Goal: Book appointment/travel/reservation

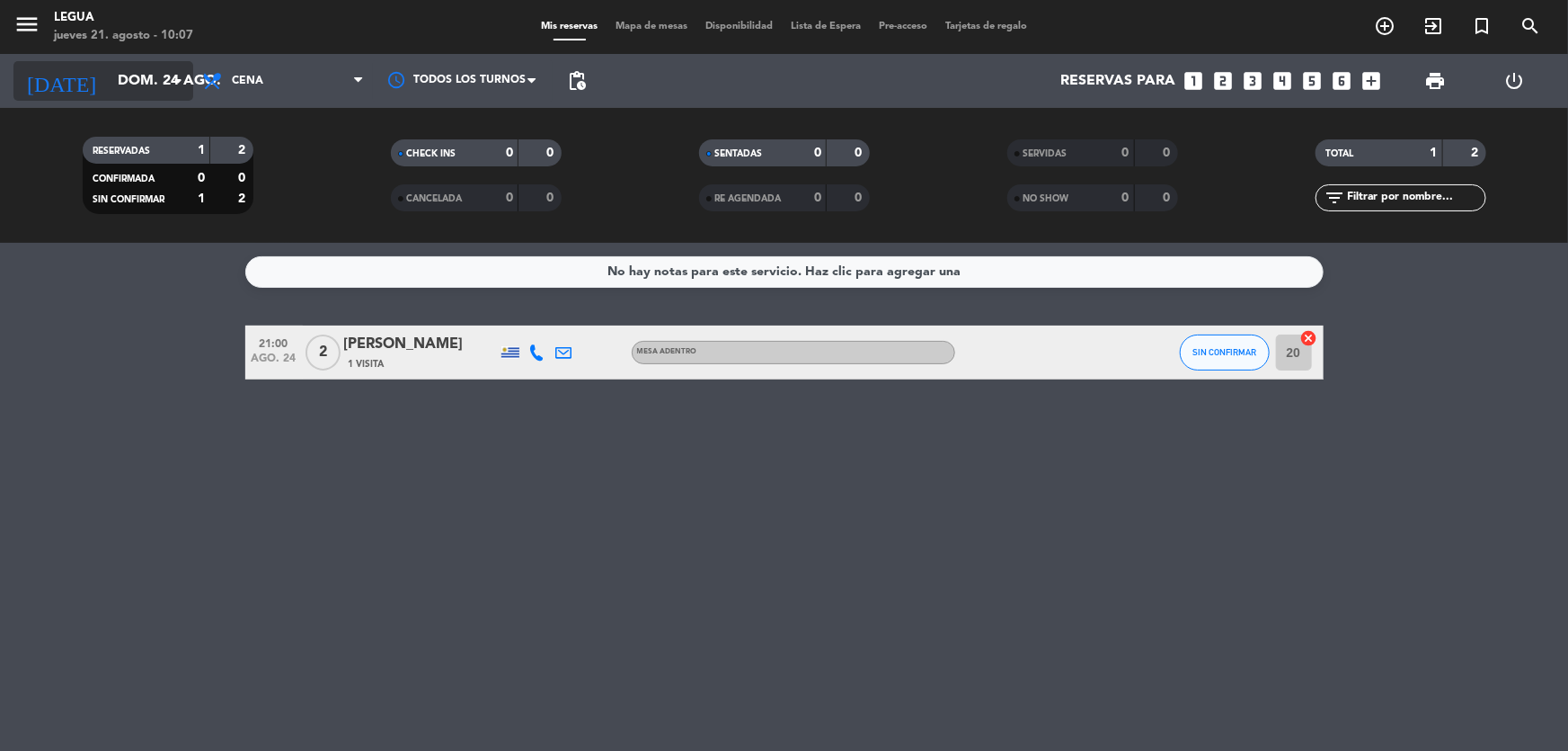
click at [145, 83] on input "dom. 24 ago." at bounding box center [204, 81] width 189 height 35
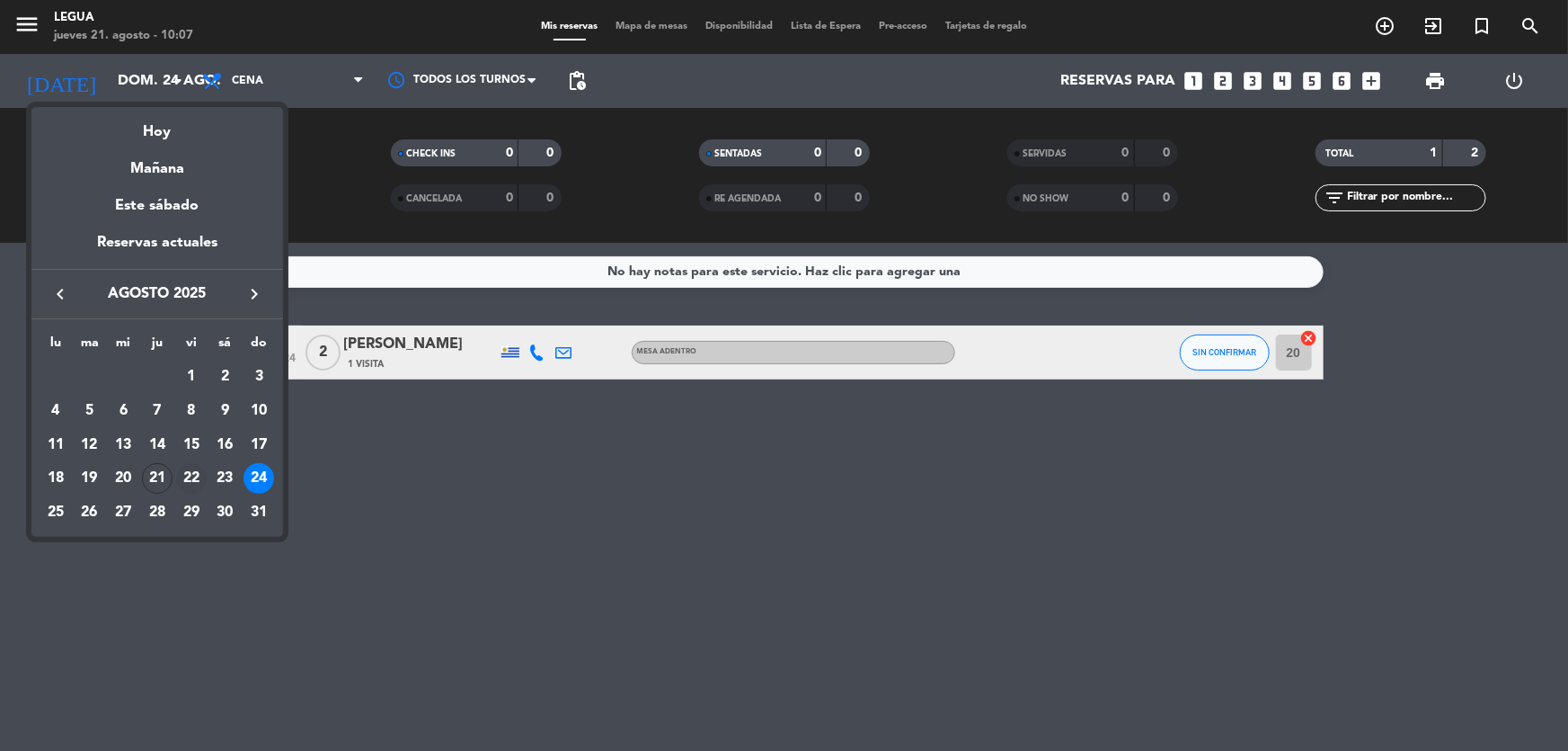
click at [198, 473] on div "22" at bounding box center [191, 478] width 31 height 31
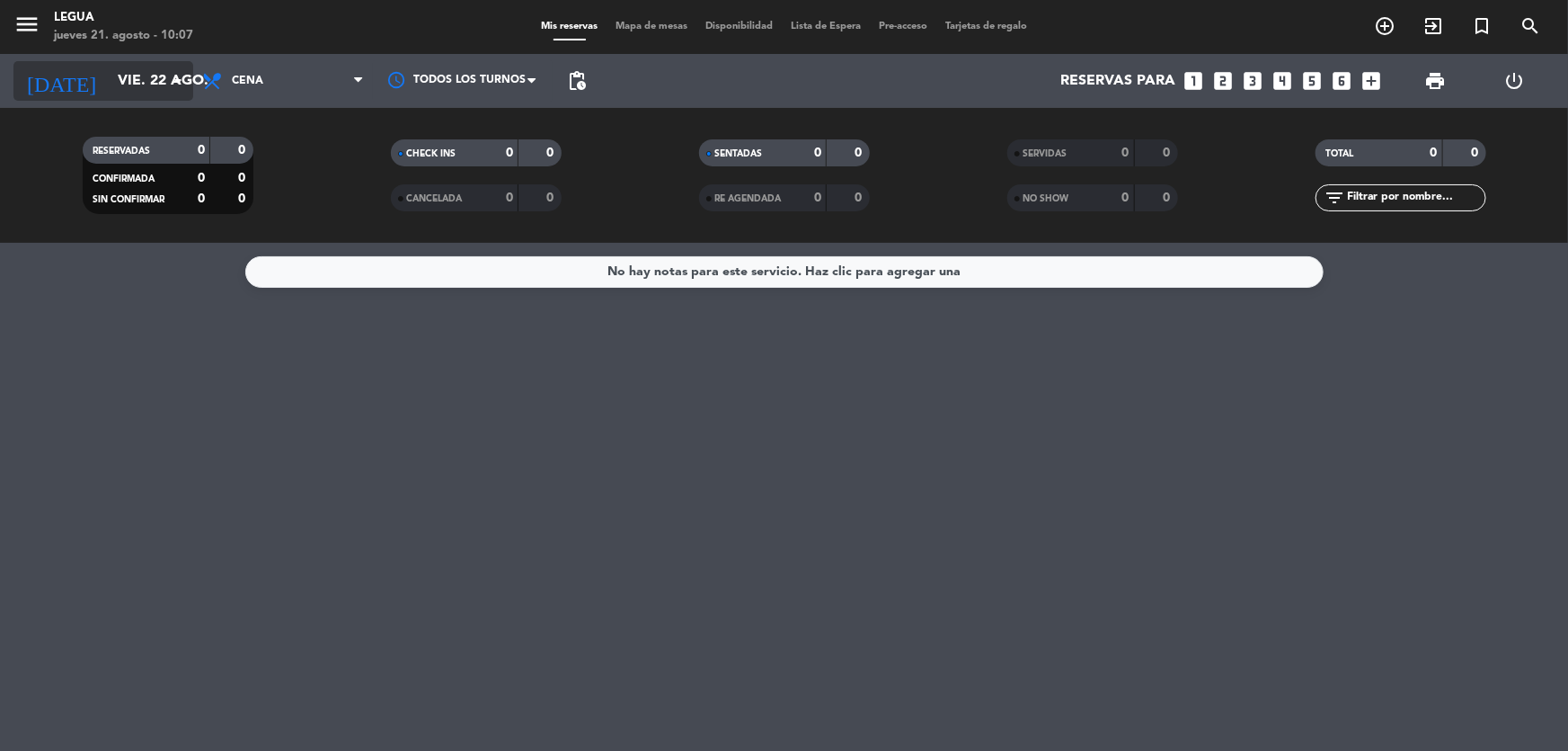
click at [163, 74] on input "vie. 22 ago." at bounding box center [204, 81] width 189 height 35
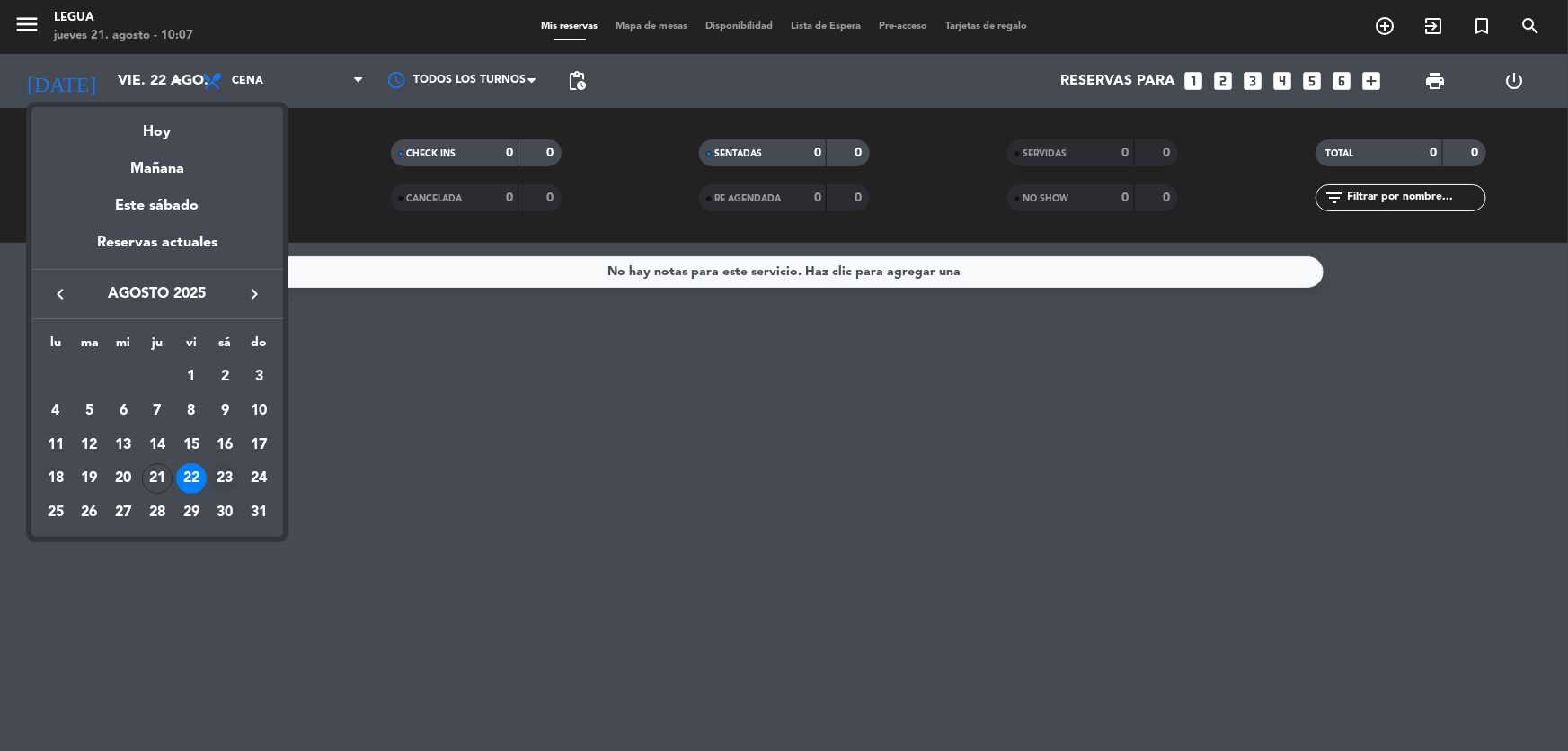
click at [235, 469] on div "23" at bounding box center [225, 478] width 31 height 31
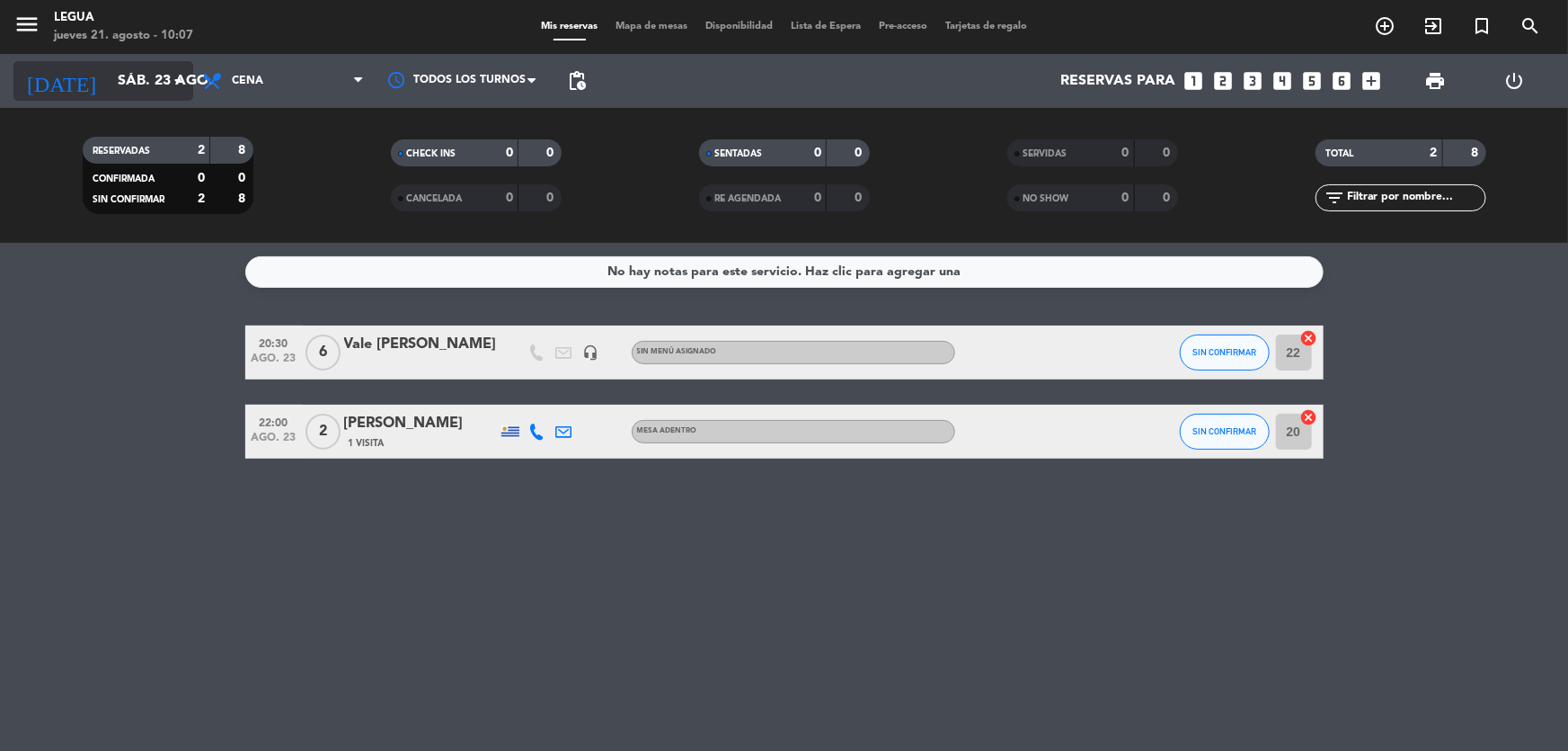
click at [147, 71] on input "sáb. 23 ago." at bounding box center [204, 81] width 189 height 35
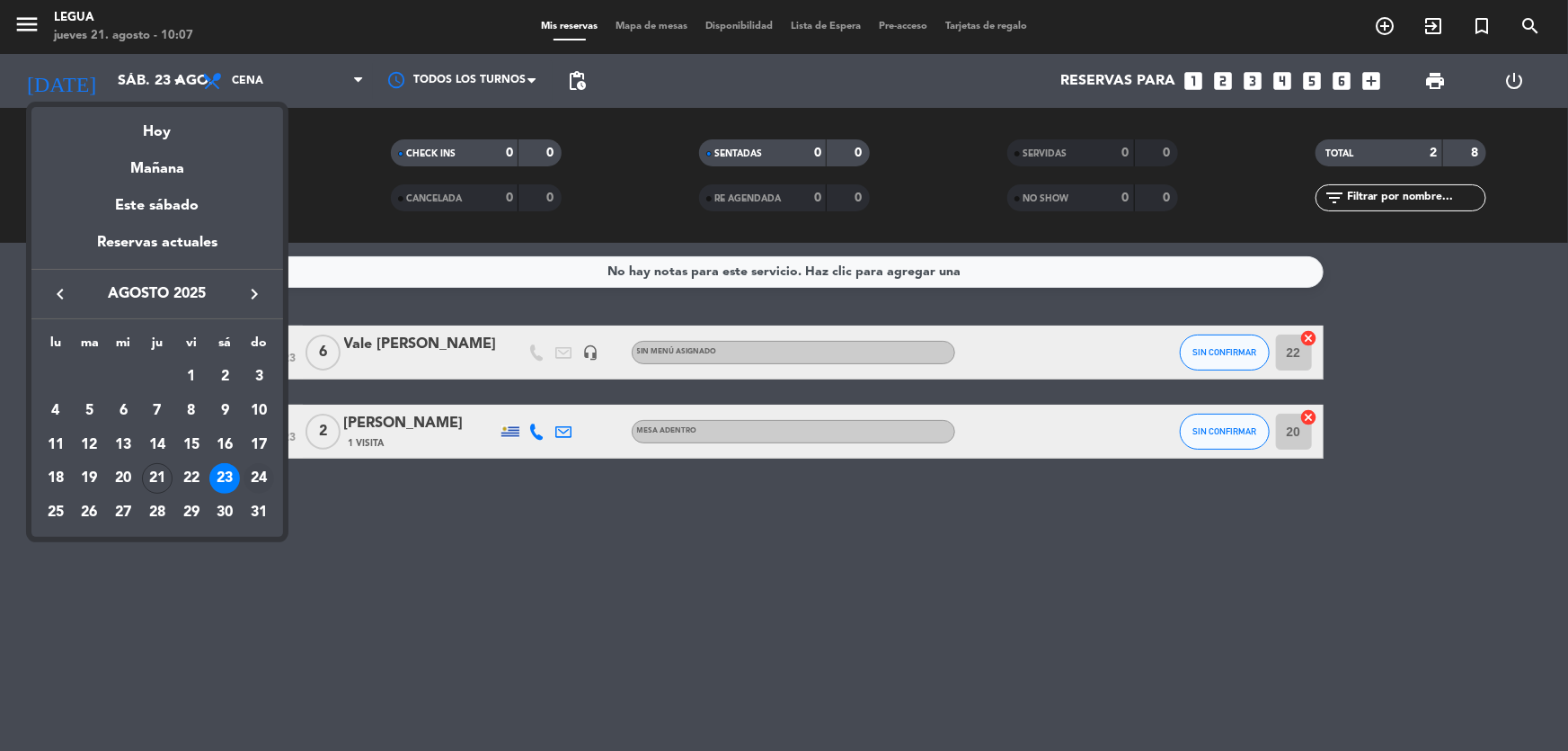
click at [257, 484] on div "24" at bounding box center [259, 478] width 31 height 31
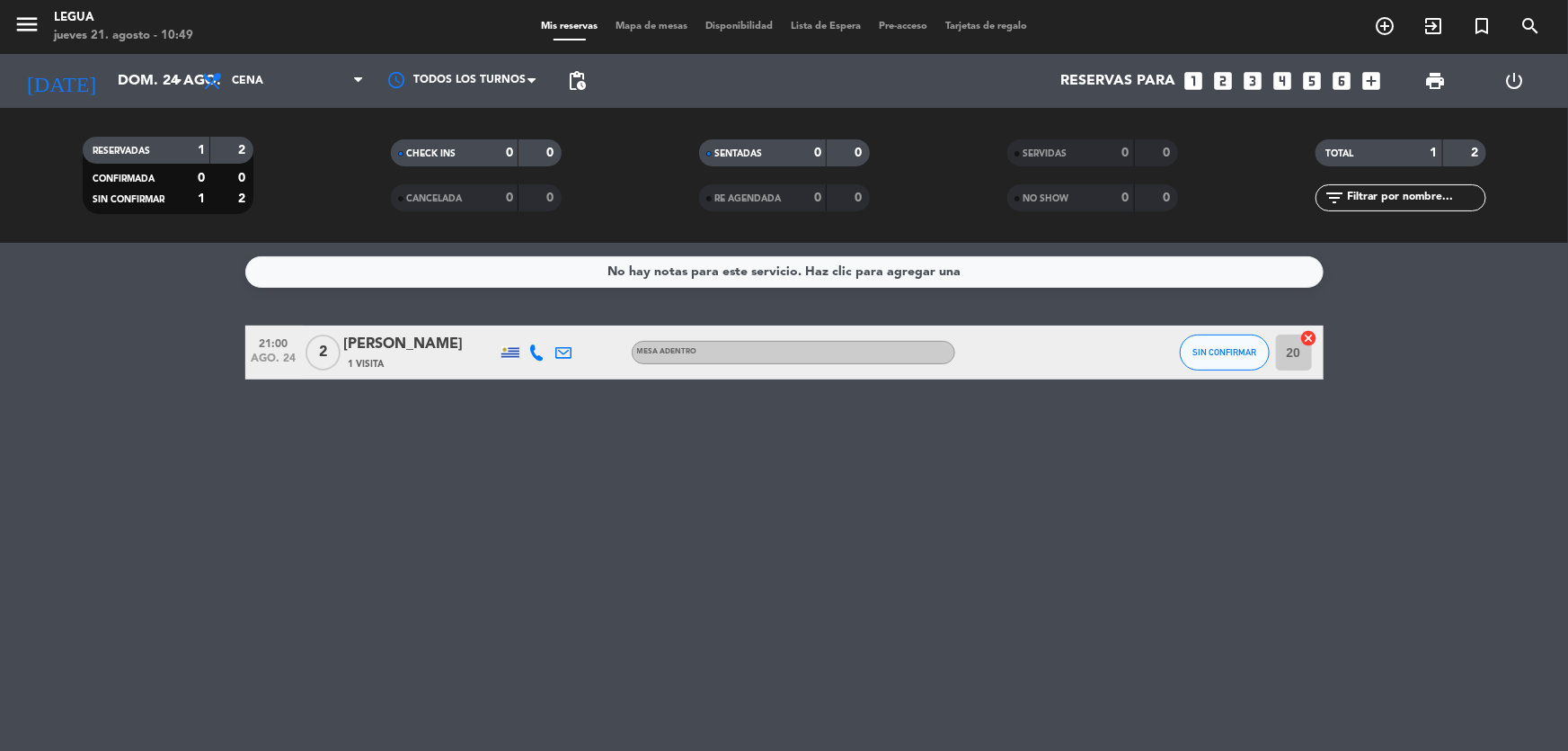
click at [134, 59] on div "[DATE] dom. 24 ago. arrow_drop_down" at bounding box center [103, 81] width 180 height 54
click at [133, 80] on input "dom. 24 ago." at bounding box center [204, 81] width 189 height 35
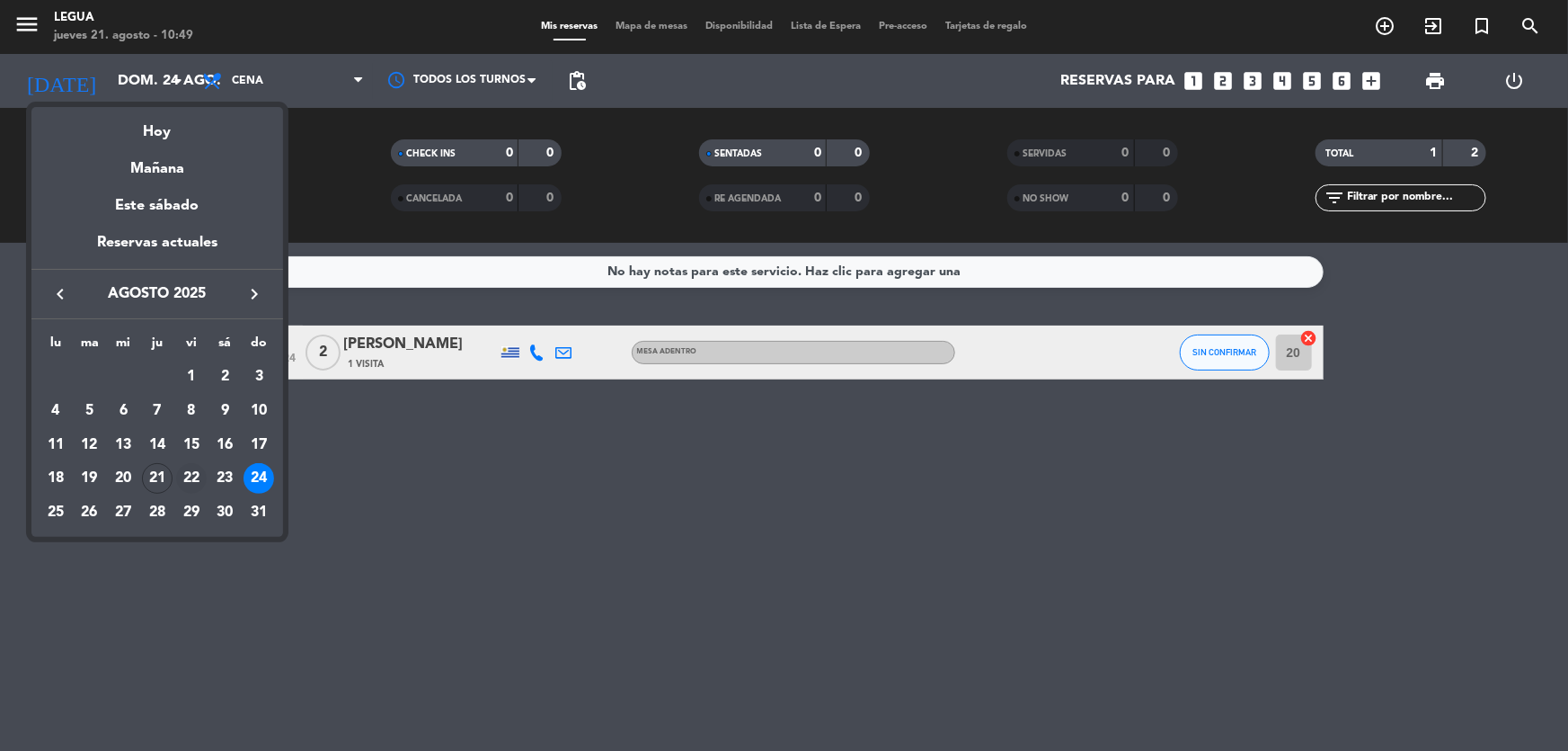
click at [191, 469] on div "22" at bounding box center [191, 478] width 31 height 31
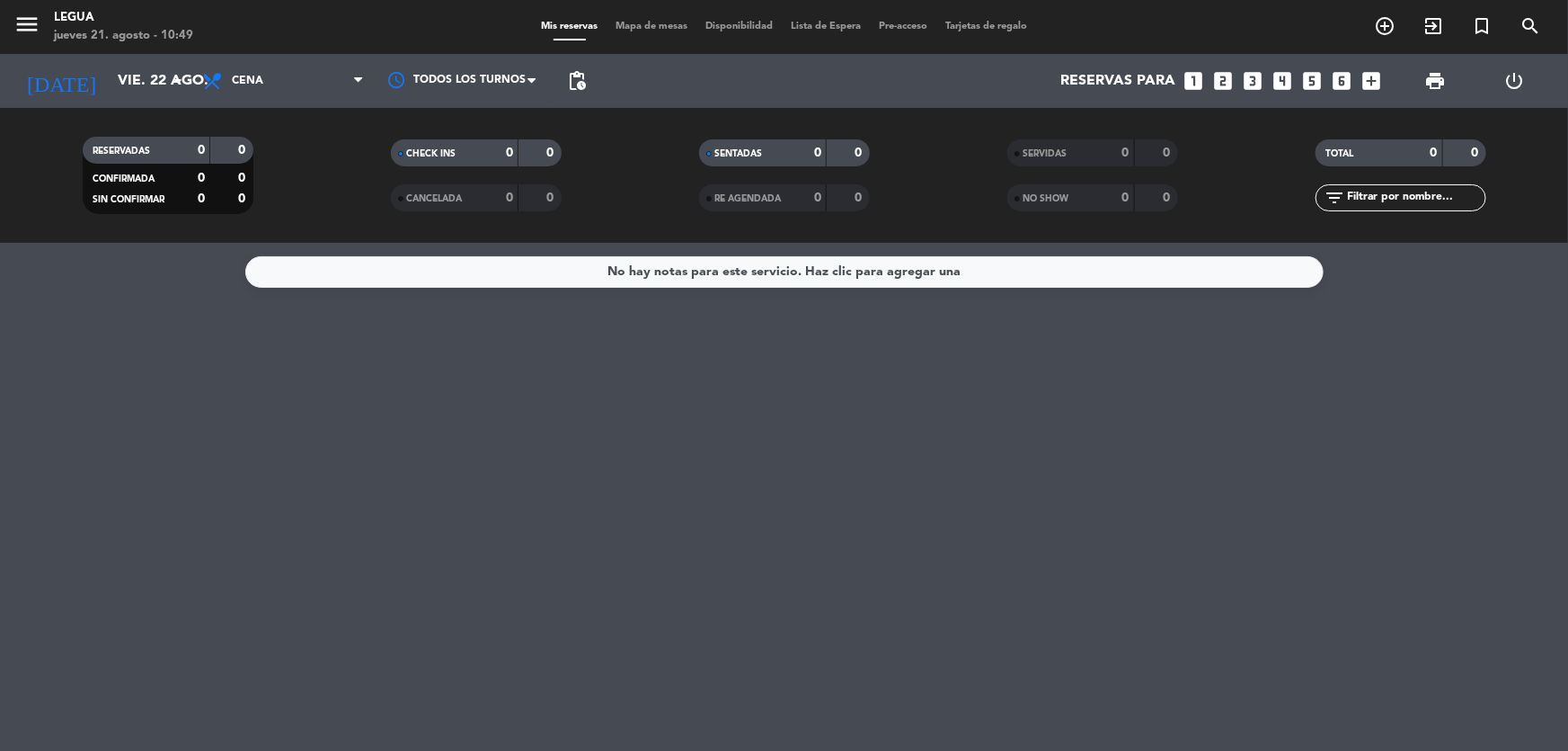
click at [74, 54] on div "[DATE] vie. 22 ago. arrow_drop_down" at bounding box center [103, 81] width 180 height 54
click at [109, 71] on input "vie. 22 ago." at bounding box center [204, 81] width 189 height 35
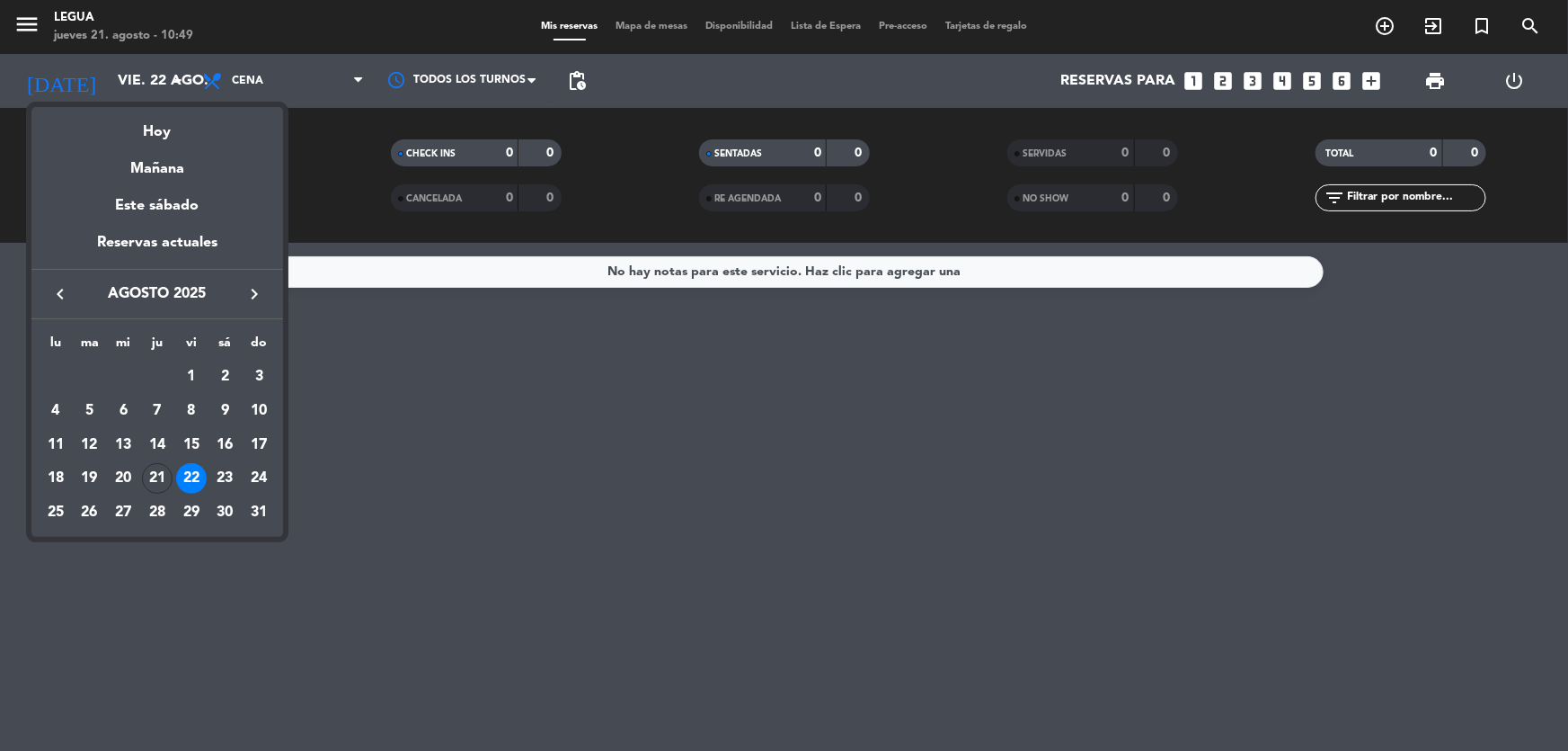
click at [199, 475] on div "22" at bounding box center [191, 478] width 31 height 31
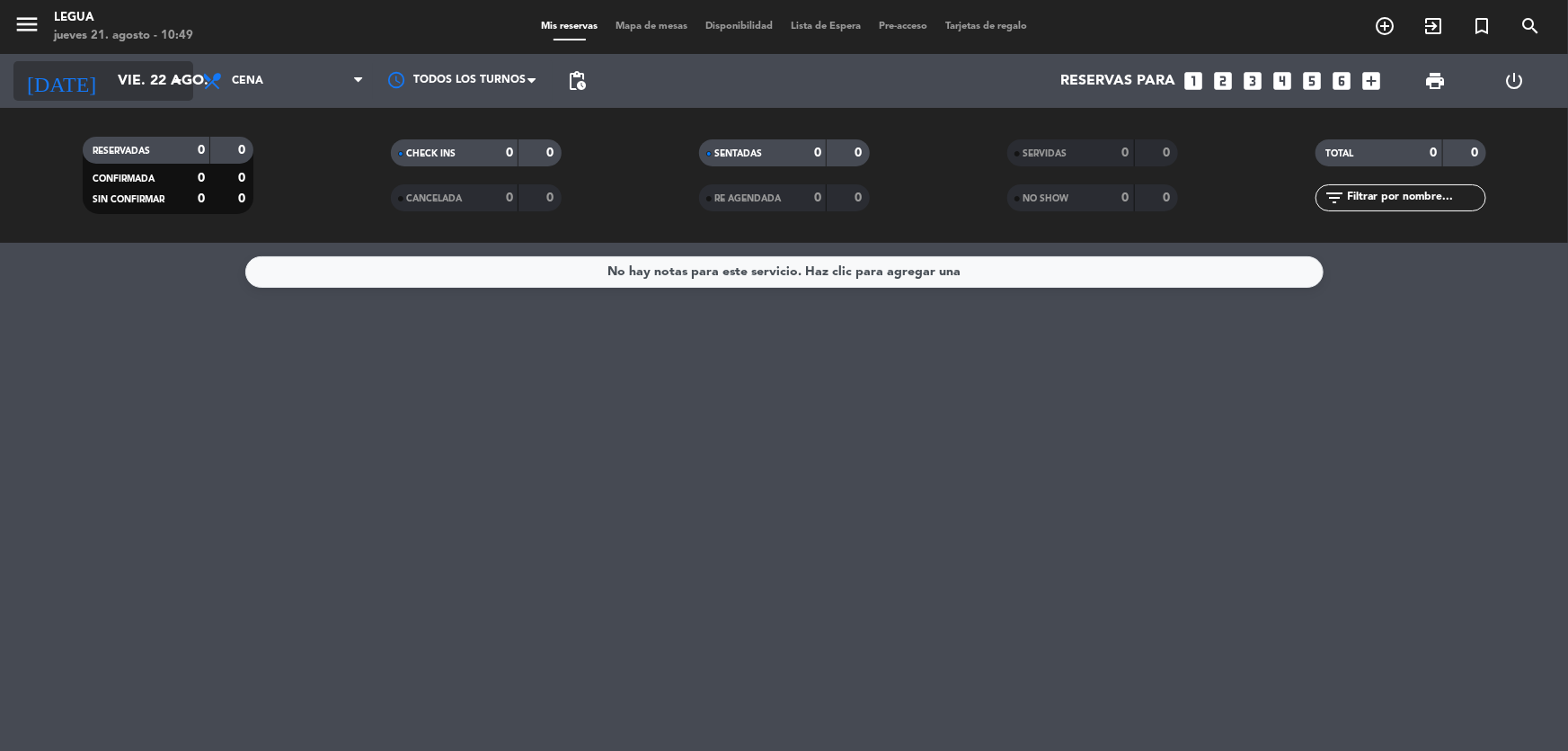
click at [154, 90] on input "vie. 22 ago." at bounding box center [204, 81] width 189 height 35
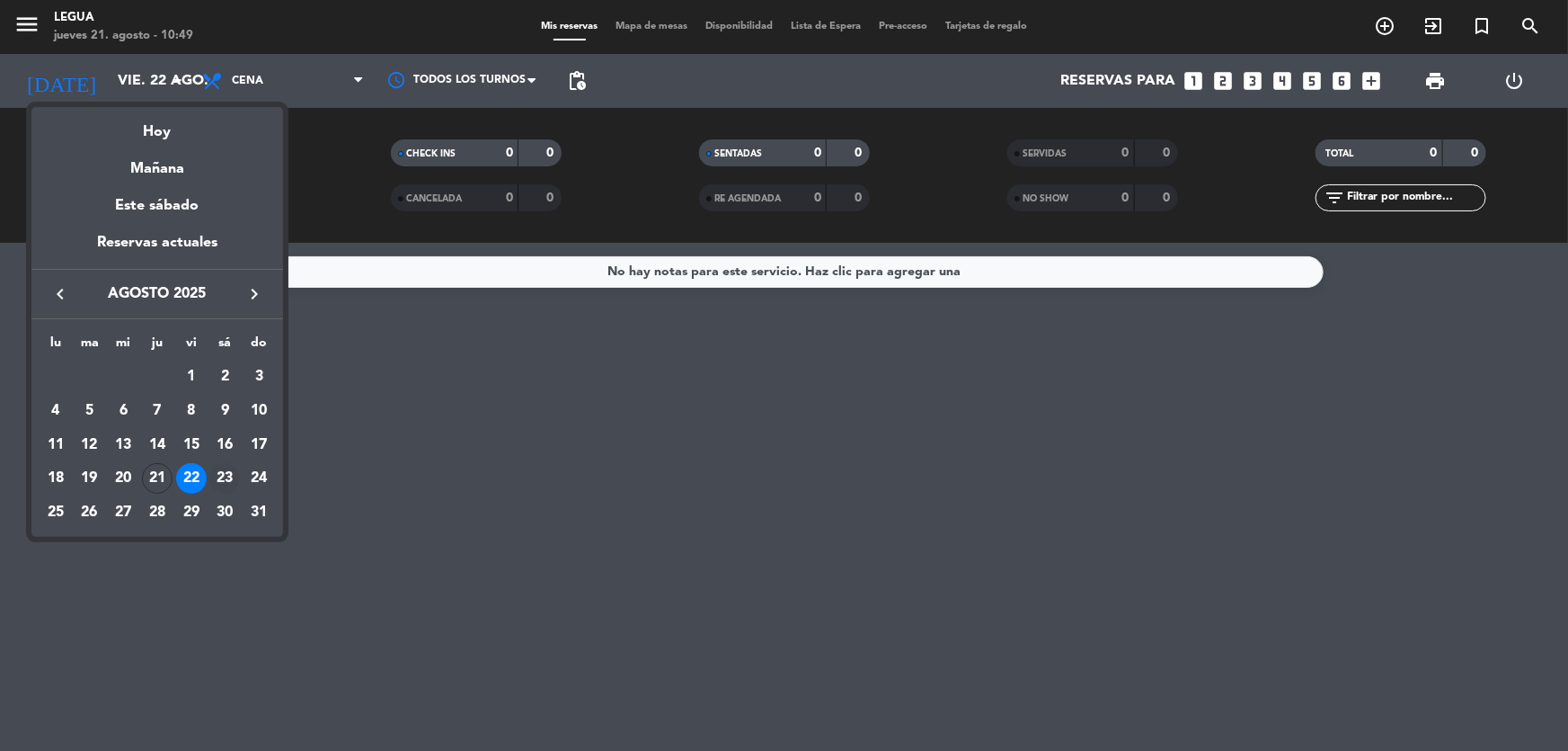
click at [224, 465] on div "23" at bounding box center [225, 478] width 31 height 31
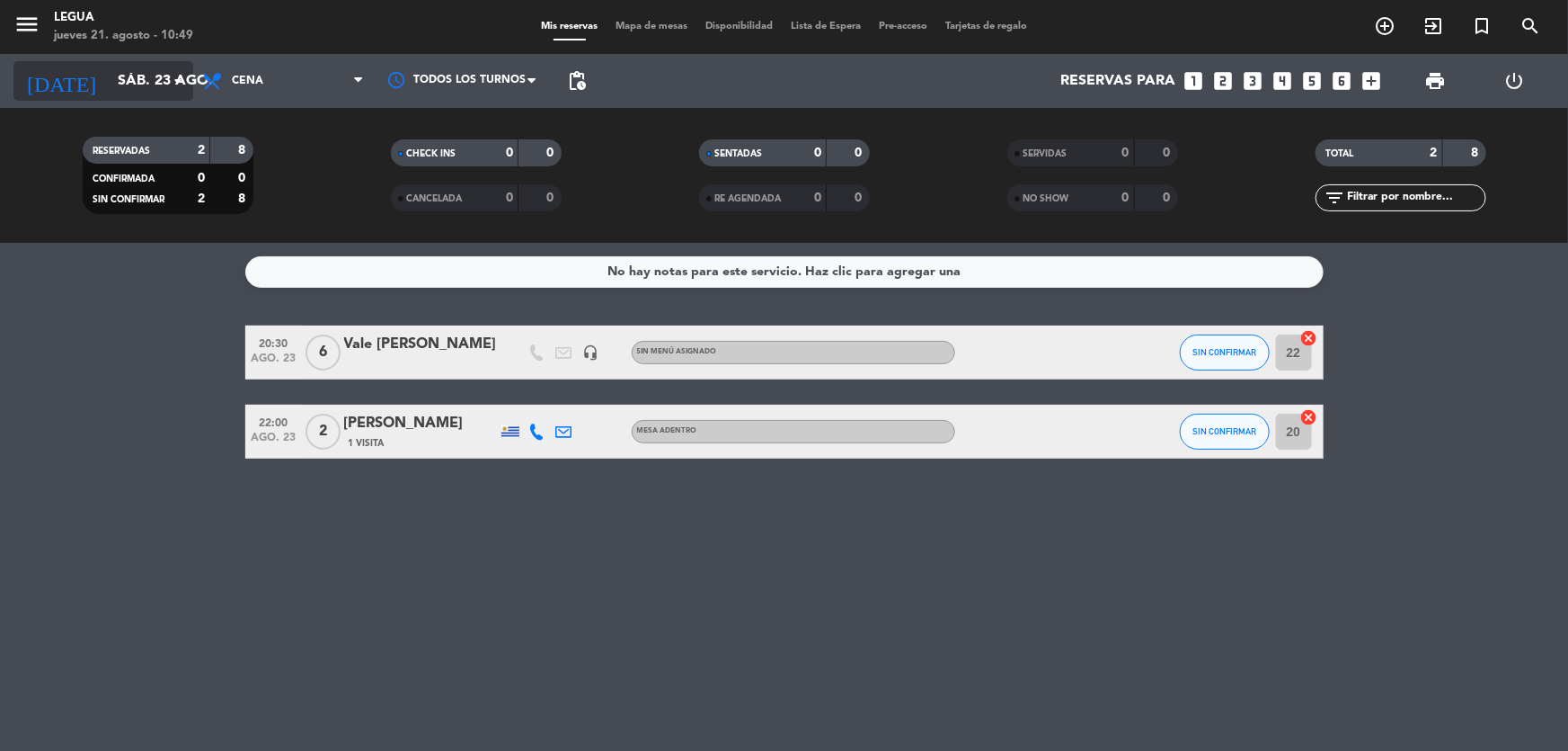
click at [122, 80] on input "sáb. 23 ago." at bounding box center [204, 81] width 189 height 35
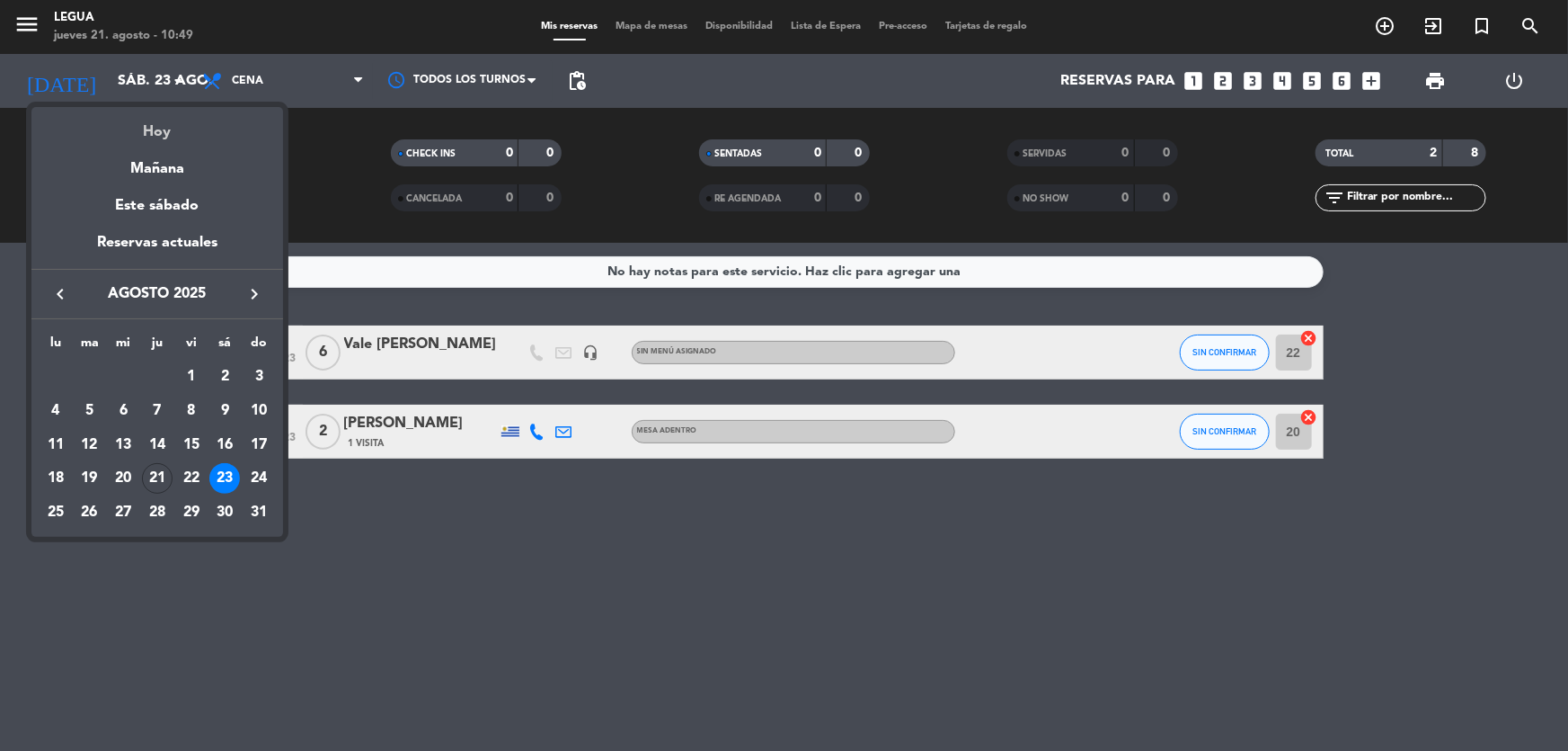
click at [145, 128] on div "Hoy" at bounding box center [157, 126] width 251 height 37
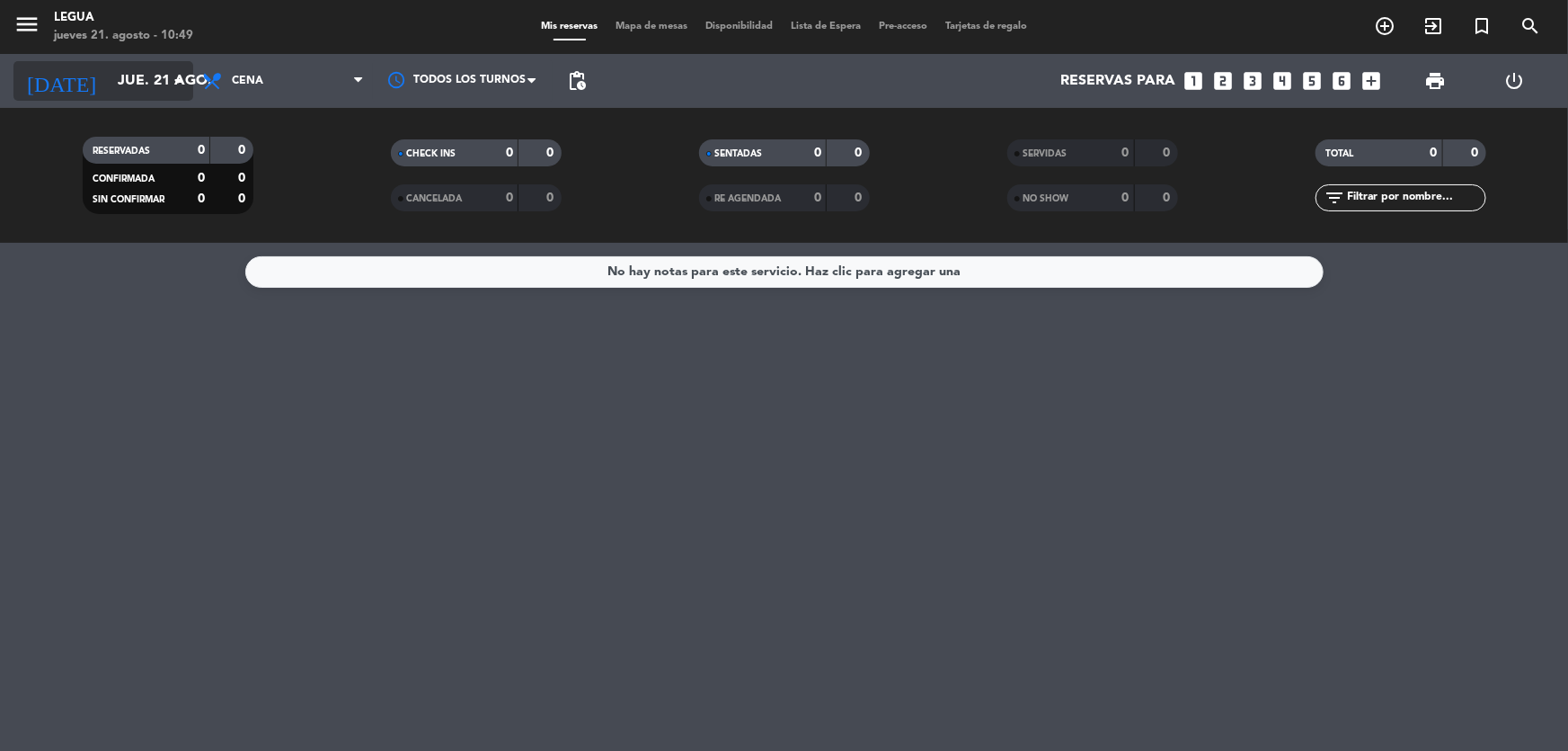
click at [114, 78] on input "jue. 21 ago." at bounding box center [204, 81] width 189 height 35
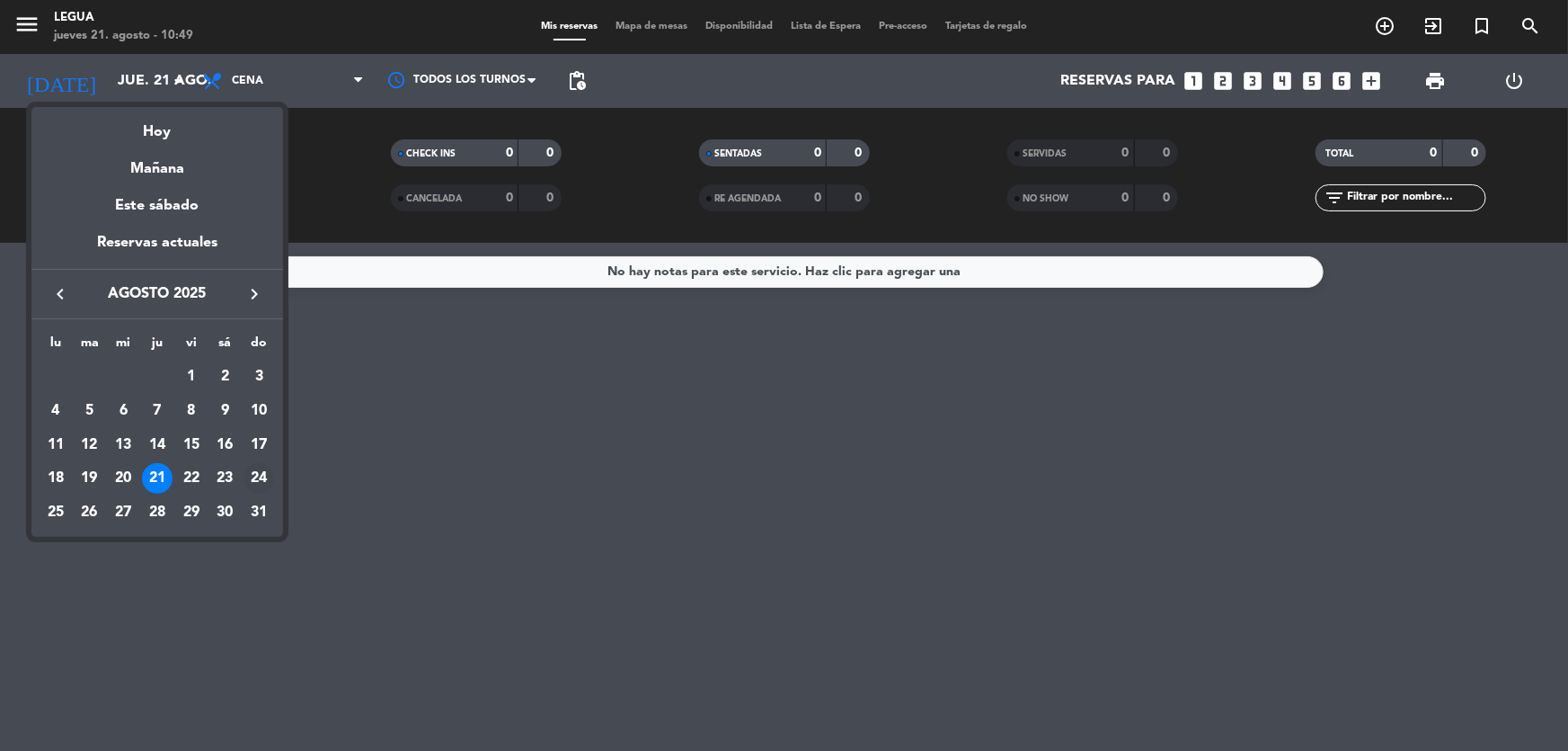
click at [259, 472] on div "24" at bounding box center [259, 478] width 31 height 31
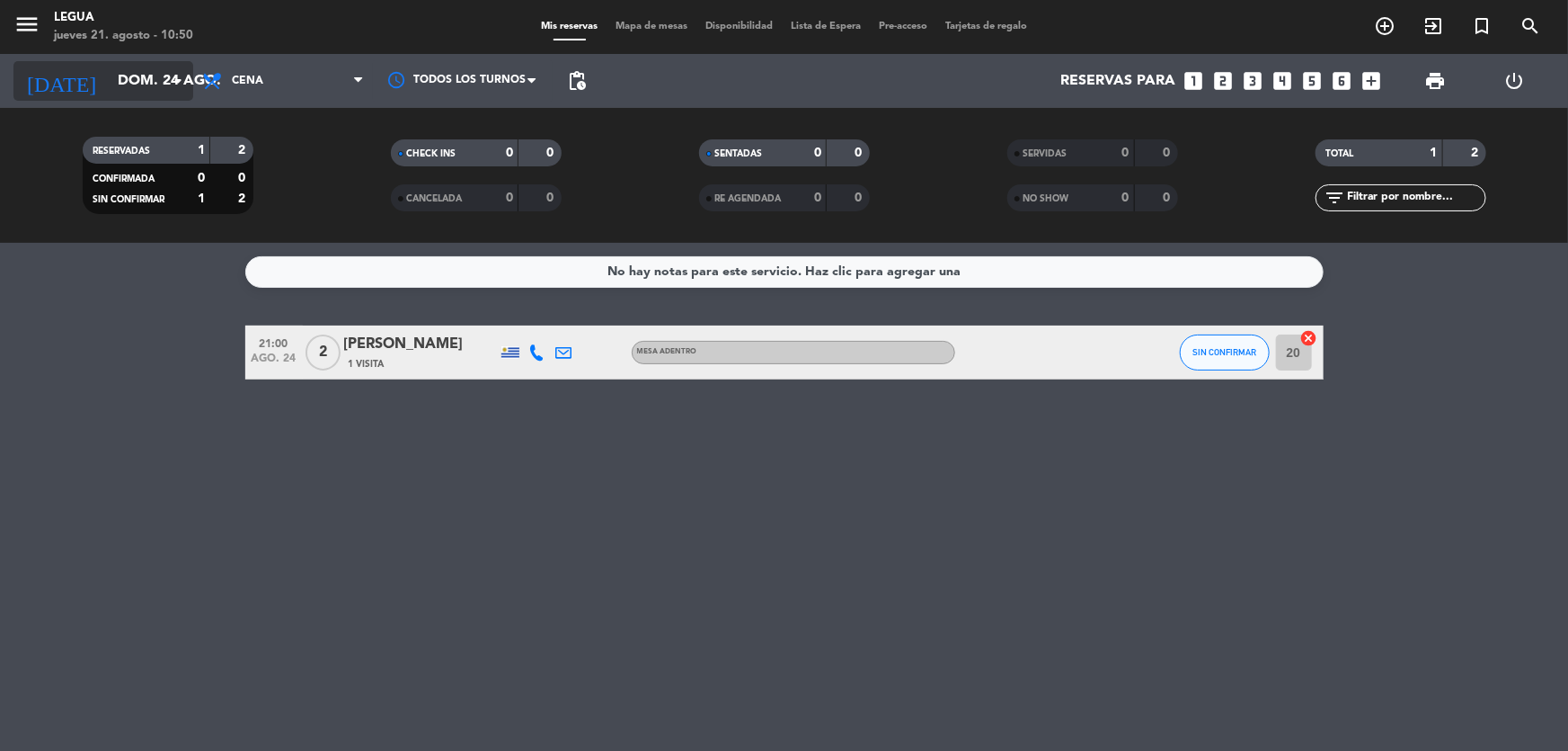
click at [109, 89] on input "dom. 24 ago." at bounding box center [204, 81] width 189 height 35
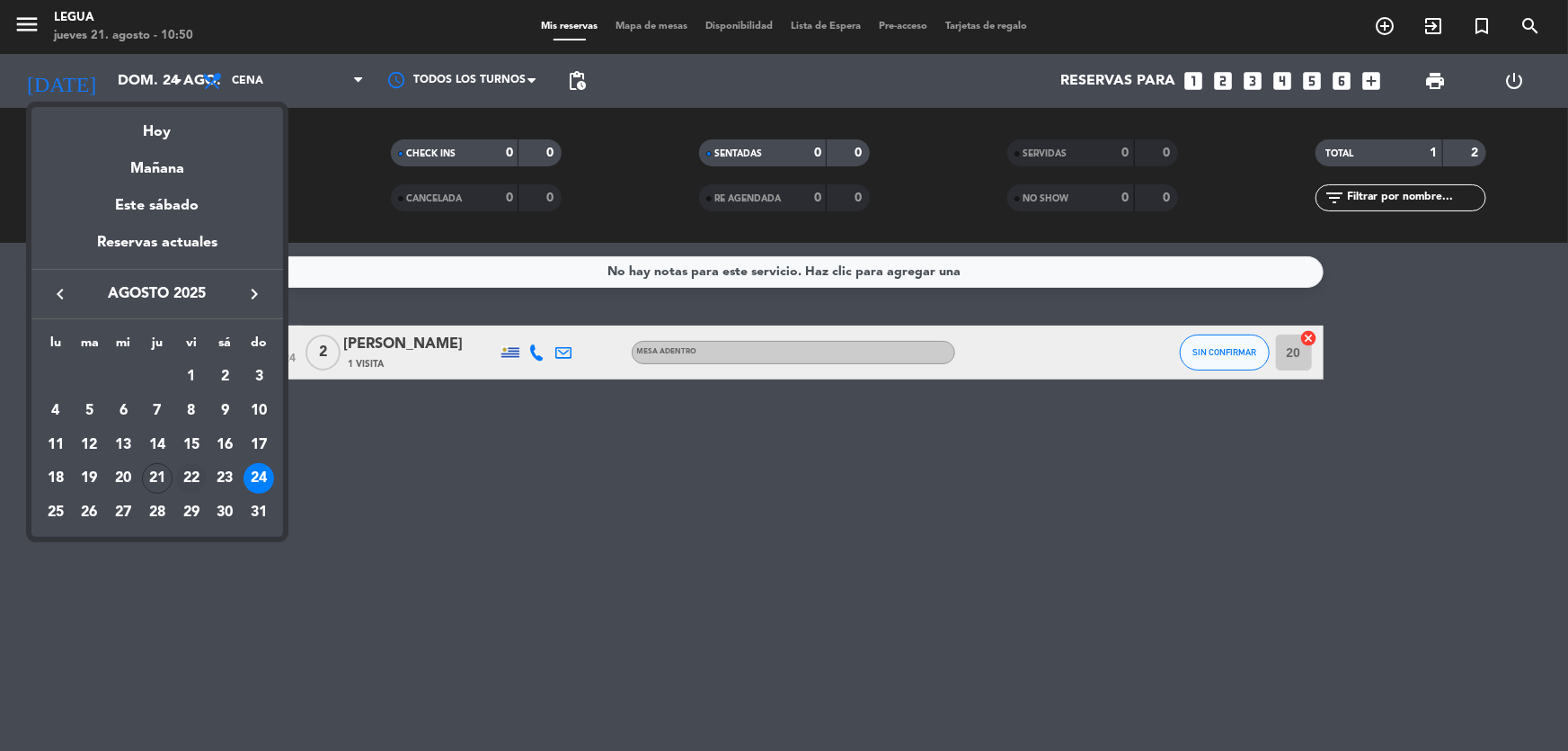
click at [184, 481] on div "22" at bounding box center [191, 478] width 31 height 31
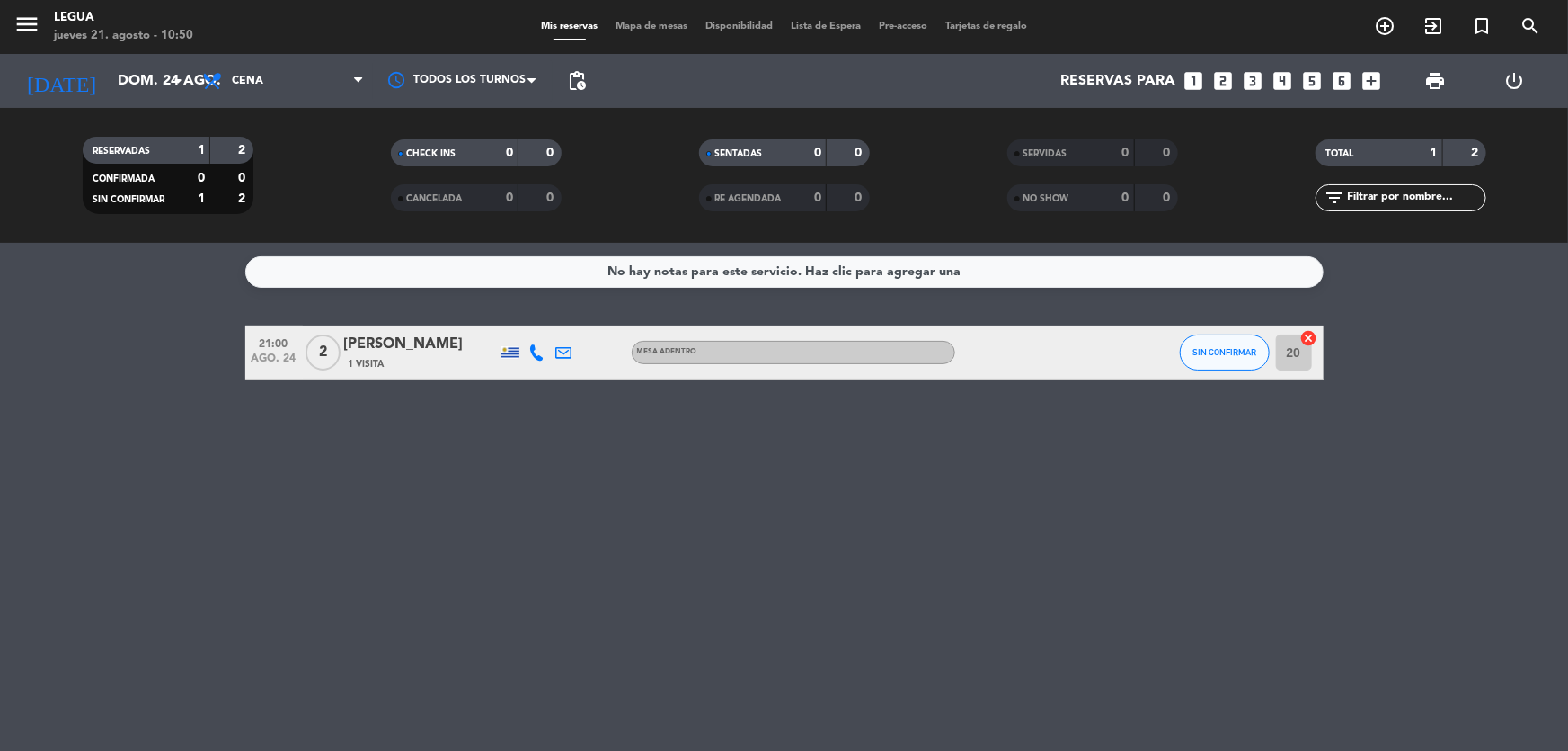
type input "vie. 22 ago."
